Goal: Communication & Community: Answer question/provide support

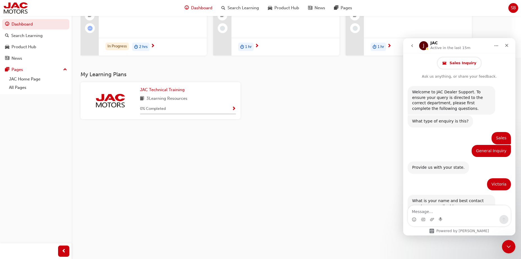
scroll to position [426, 0]
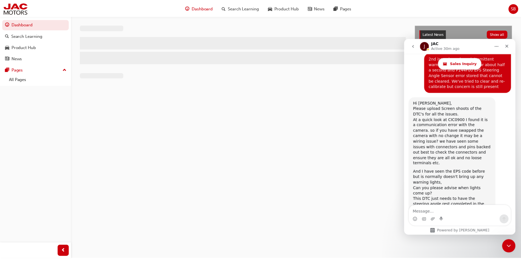
scroll to position [426, 0]
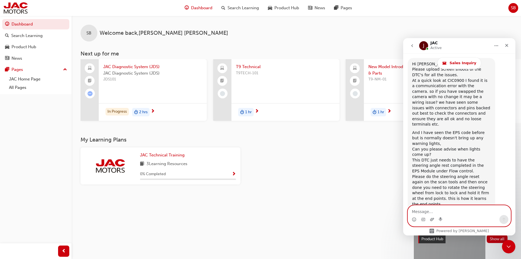
click at [432, 221] on icon "Upload attachment" at bounding box center [432, 220] width 4 height 4
click at [431, 221] on icon "Upload attachment" at bounding box center [432, 219] width 4 height 3
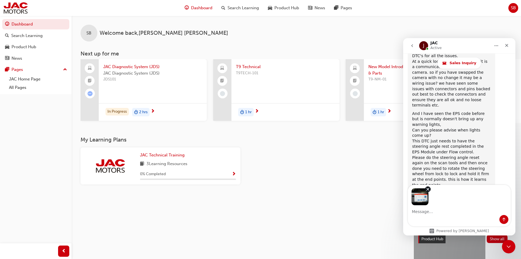
scroll to position [446, 0]
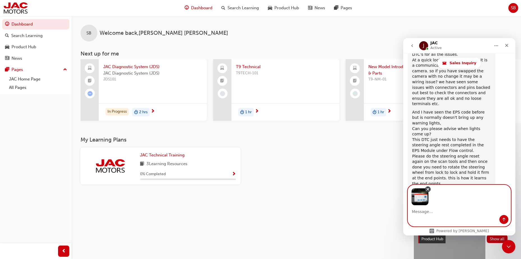
click at [428, 189] on icon "Remove image 1" at bounding box center [428, 189] width 3 height 3
click at [426, 189] on icon "Remove image 1" at bounding box center [428, 189] width 5 height 5
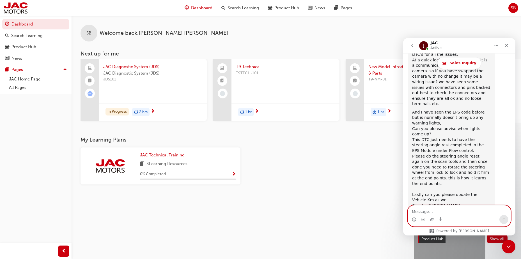
scroll to position [426, 0]
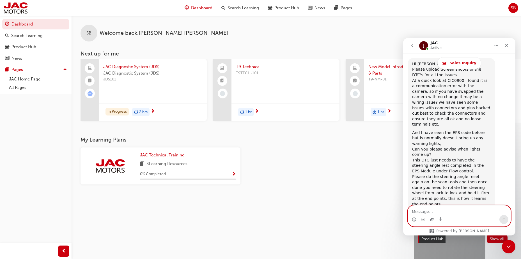
click at [432, 219] on icon "Upload attachment" at bounding box center [432, 219] width 4 height 3
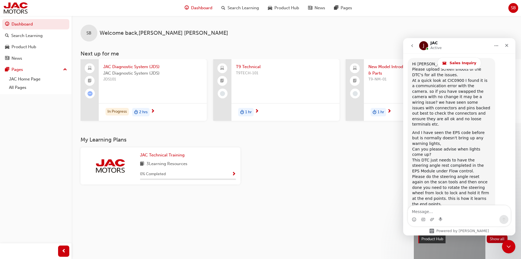
scroll to position [446, 0]
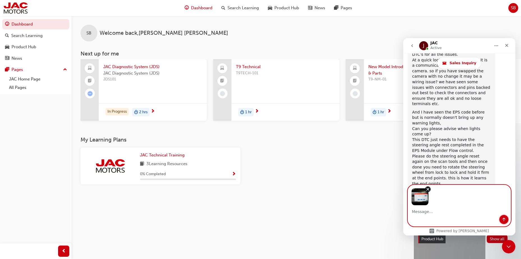
click at [505, 220] on icon "Send a message…" at bounding box center [504, 220] width 4 height 4
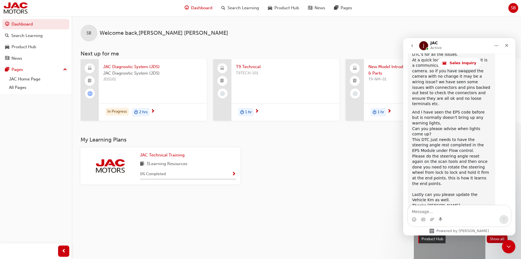
scroll to position [494, 0]
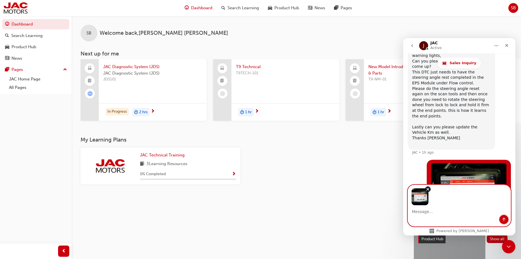
click at [502, 221] on icon "Send a message…" at bounding box center [504, 220] width 4 height 4
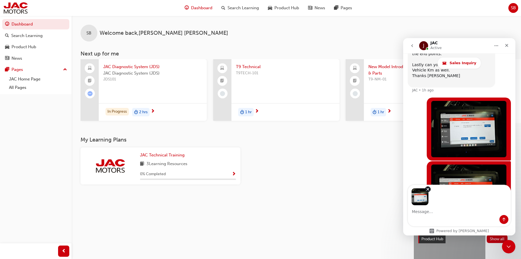
scroll to position [578, 0]
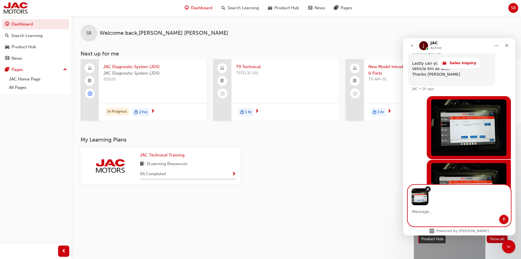
click at [504, 218] on icon "Send a message…" at bounding box center [504, 220] width 4 height 4
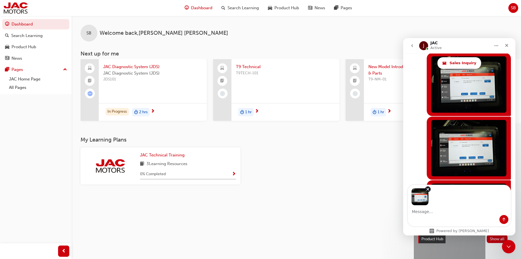
scroll to position [641, 0]
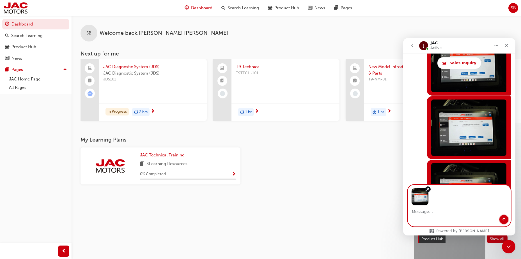
click at [506, 219] on icon "Send a message…" at bounding box center [504, 220] width 4 height 4
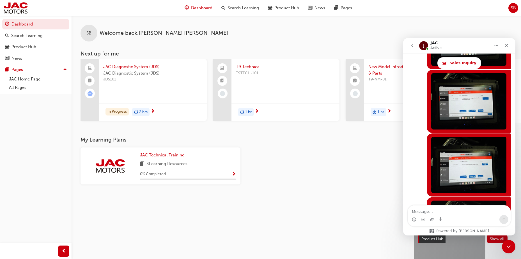
scroll to position [685, 0]
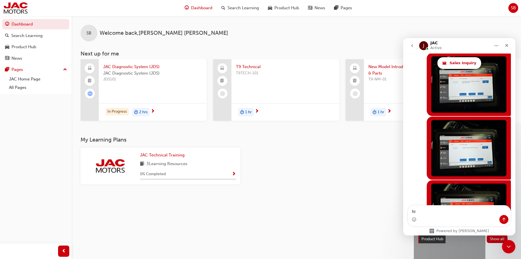
type textarea "h"
type textarea "Hi [PERSON_NAME]"
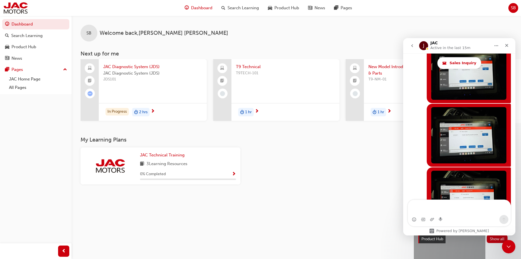
scroll to position [703, 0]
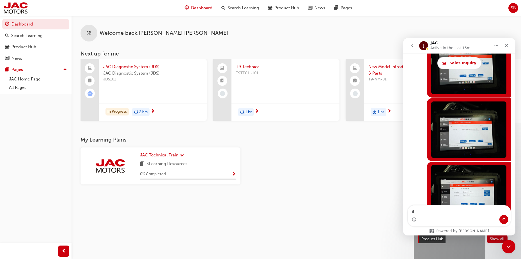
type textarea "i"
type textarea "w"
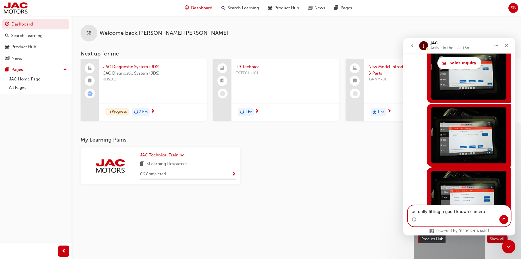
drag, startPoint x: 476, startPoint y: 214, endPoint x: 480, endPoint y: 230, distance: 17.2
click at [478, 220] on div "actually fitting a good known camera actually fitting a good known camera" at bounding box center [459, 216] width 103 height 21
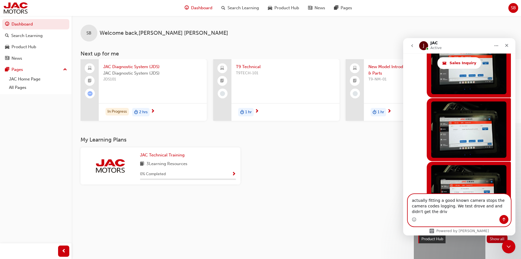
scroll to position [709, 0]
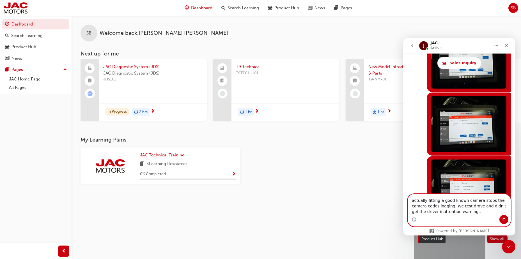
click at [453, 213] on textarea "actually fitting a good known camera stops the camera codes logging. We test dr…" at bounding box center [459, 205] width 103 height 21
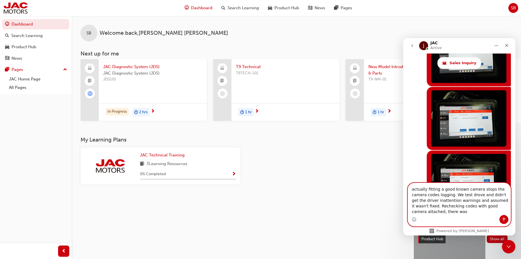
scroll to position [720, 0]
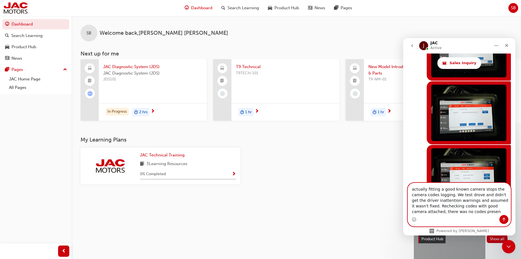
type textarea "actually fitting a good known camera stops the camera codes logging. We test dr…"
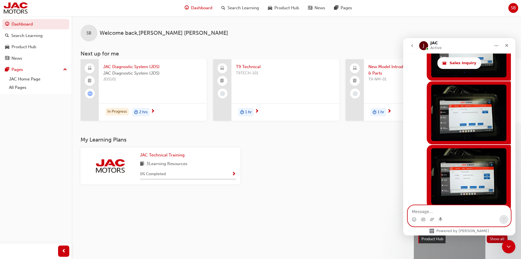
scroll to position [738, 0]
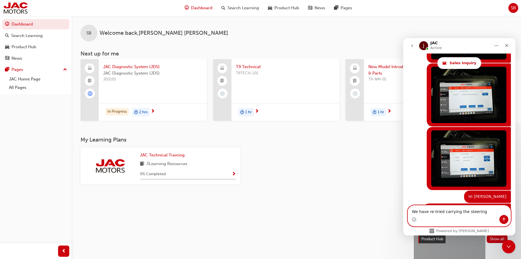
click at [457, 212] on textarea "We have re-tried carrying the steering" at bounding box center [459, 211] width 103 height 10
click at [485, 212] on textarea "We have re-tried carrying out the steering" at bounding box center [459, 211] width 103 height 10
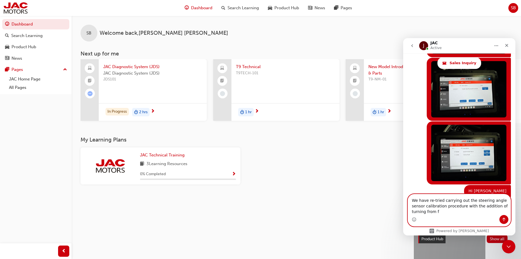
scroll to position [749, 0]
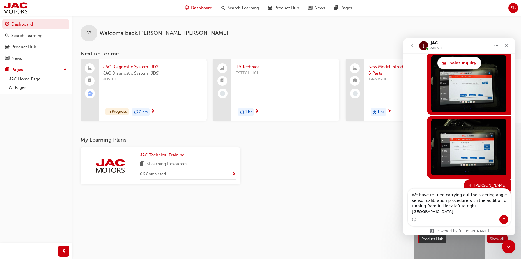
drag, startPoint x: 458, startPoint y: 213, endPoint x: 466, endPoint y: 223, distance: 13.2
click at [466, 224] on div "Intercom messenger" at bounding box center [459, 219] width 103 height 9
click at [474, 211] on textarea "We have re-tried carrying out the steering angle sensor calibration procedure w…" at bounding box center [459, 202] width 103 height 26
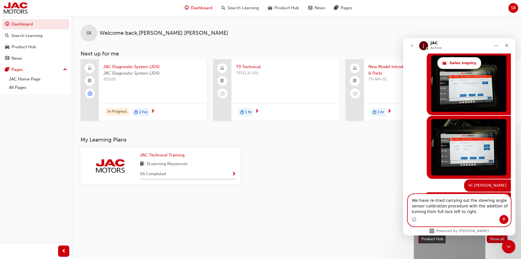
scroll to position [771, 0]
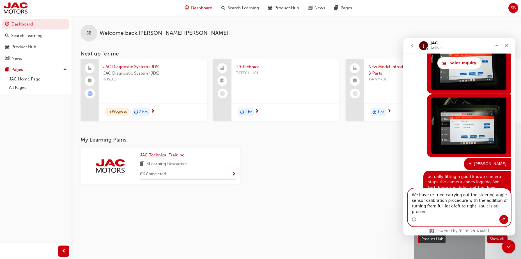
type textarea "We have re-tried carrying out the steering angle sensor calibration procedure w…"
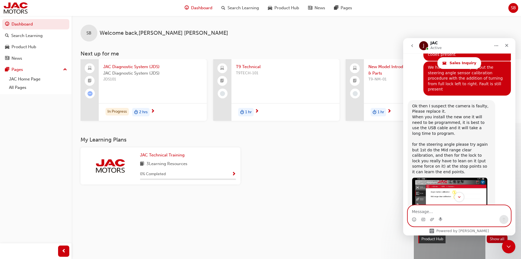
scroll to position [933, 0]
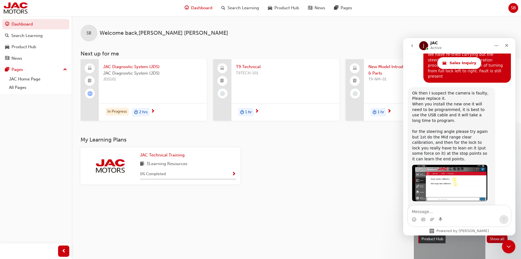
click at [436, 250] on div "EPS Calibration.mp4" at bounding box center [438, 253] width 40 height 6
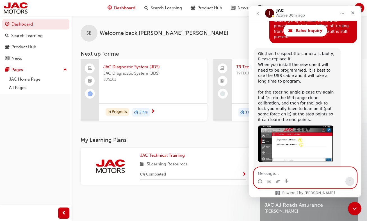
scroll to position [939, 0]
